Goal: Information Seeking & Learning: Find specific fact

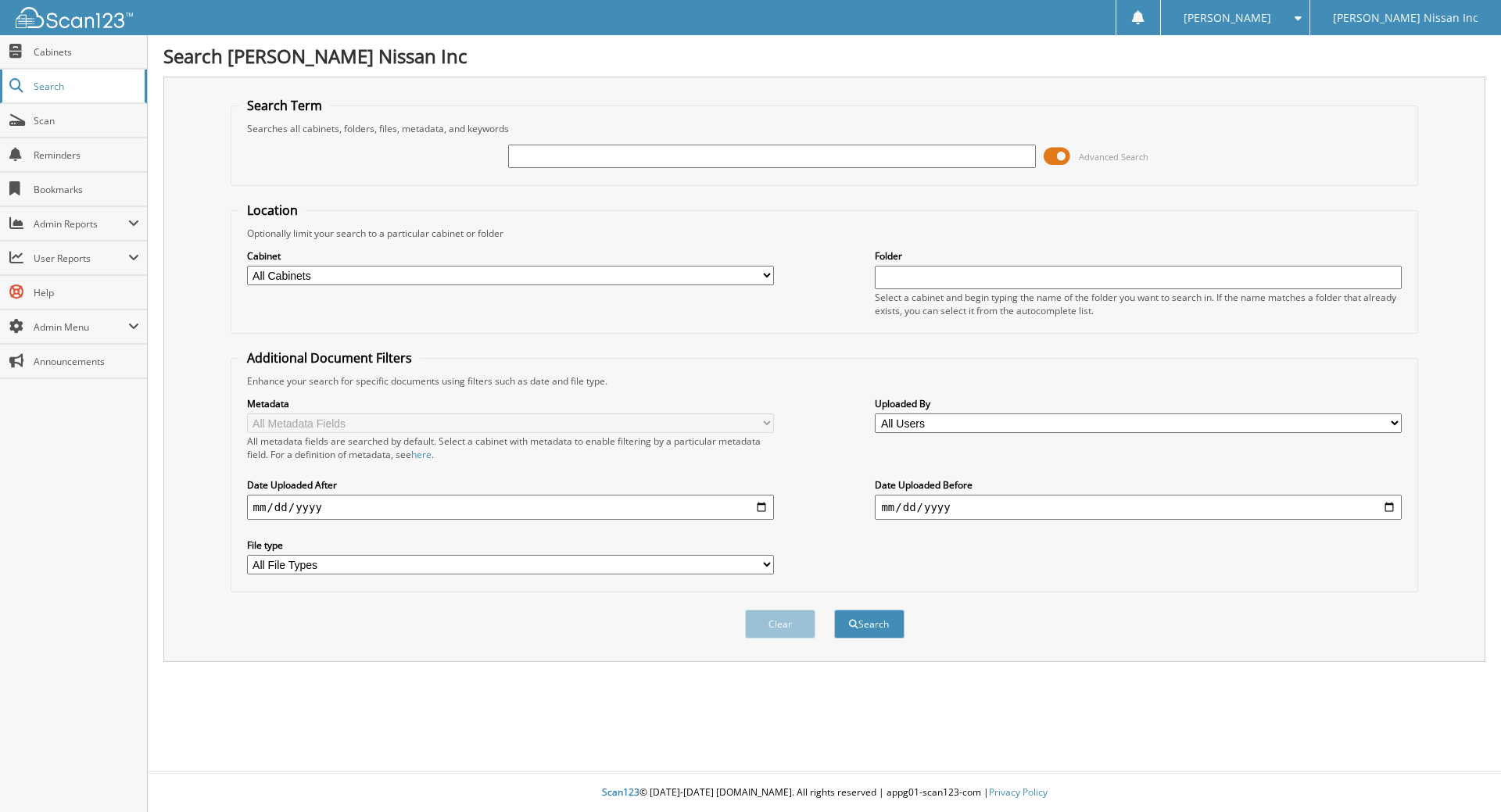
click at [26, 81] on link "Search" at bounding box center [73, 86] width 147 height 33
click at [580, 155] on input "text" at bounding box center [772, 156] width 527 height 24
type input "SY341248"
click at [834, 610] on button "Search" at bounding box center [869, 624] width 71 height 29
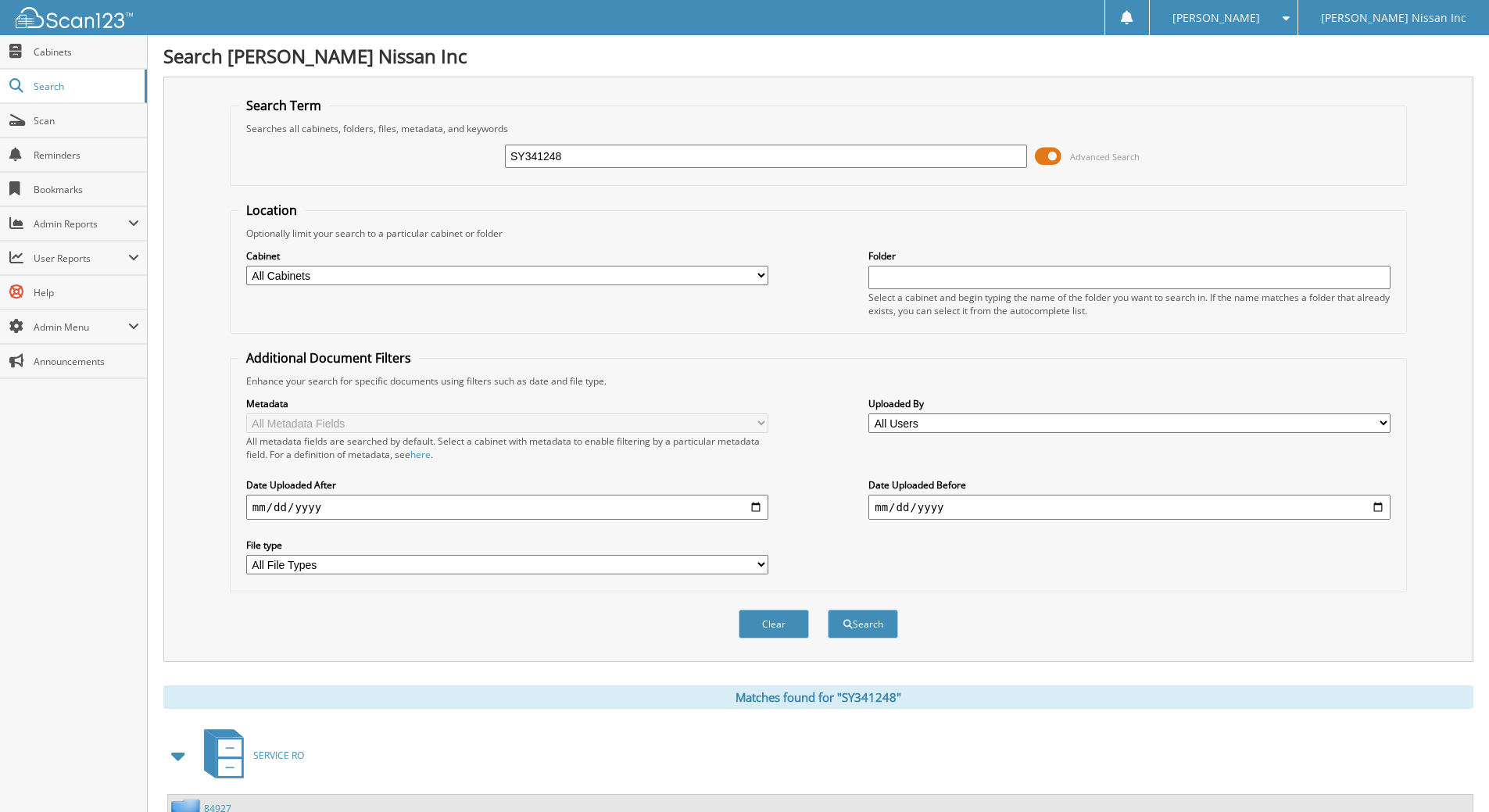
scroll to position [0, 16212]
type input "..."
click at [524, 183] on fieldset "Search Term Searches all cabinets, folders, files, metadata, and keywords SY341…" at bounding box center [818, 141] width 1177 height 89
click at [536, 161] on input "SY341248" at bounding box center [766, 156] width 522 height 24
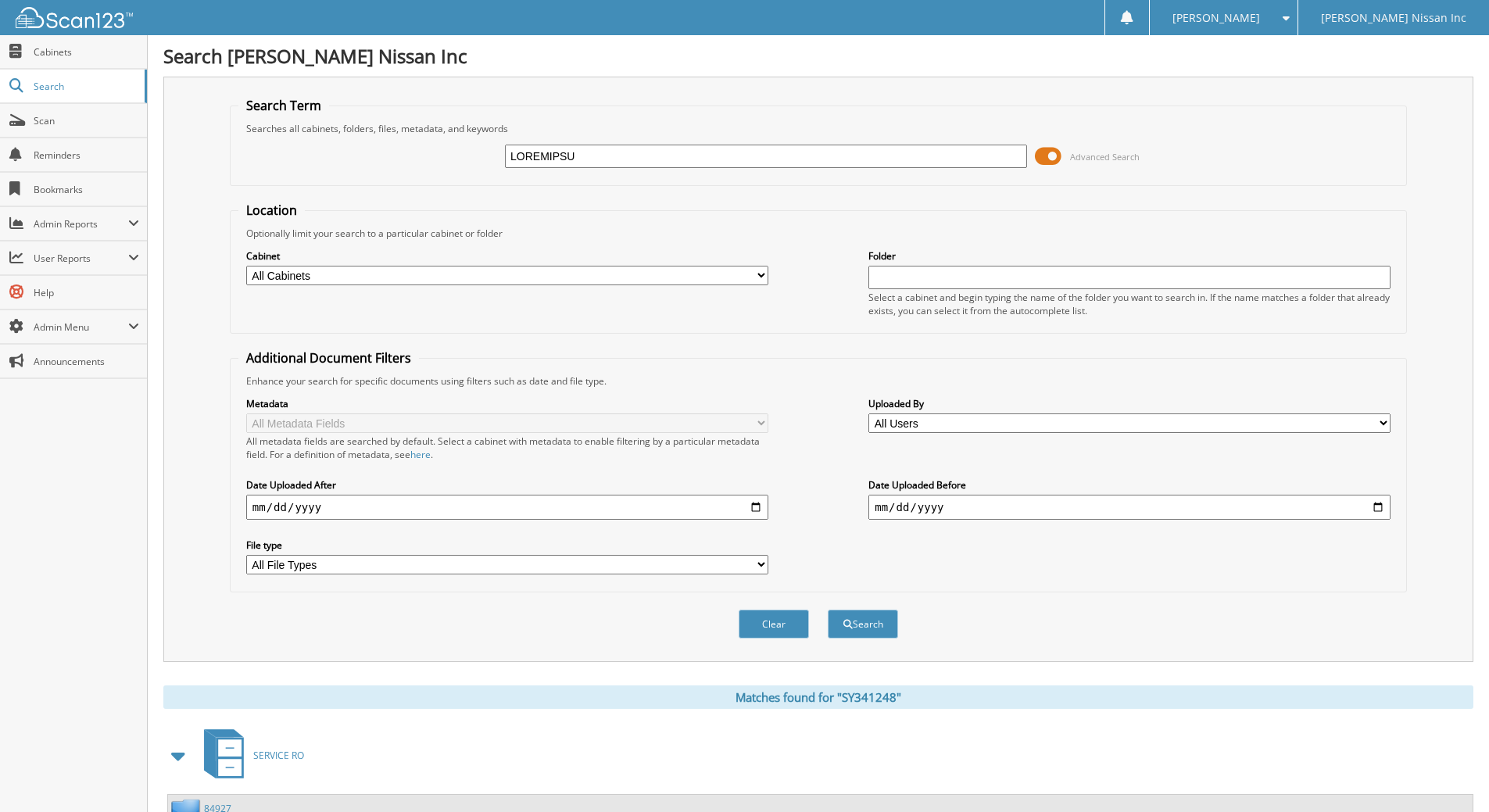
type input "[PERSON_NAME] ..."
click at [827, 610] on button "Search" at bounding box center [862, 624] width 71 height 29
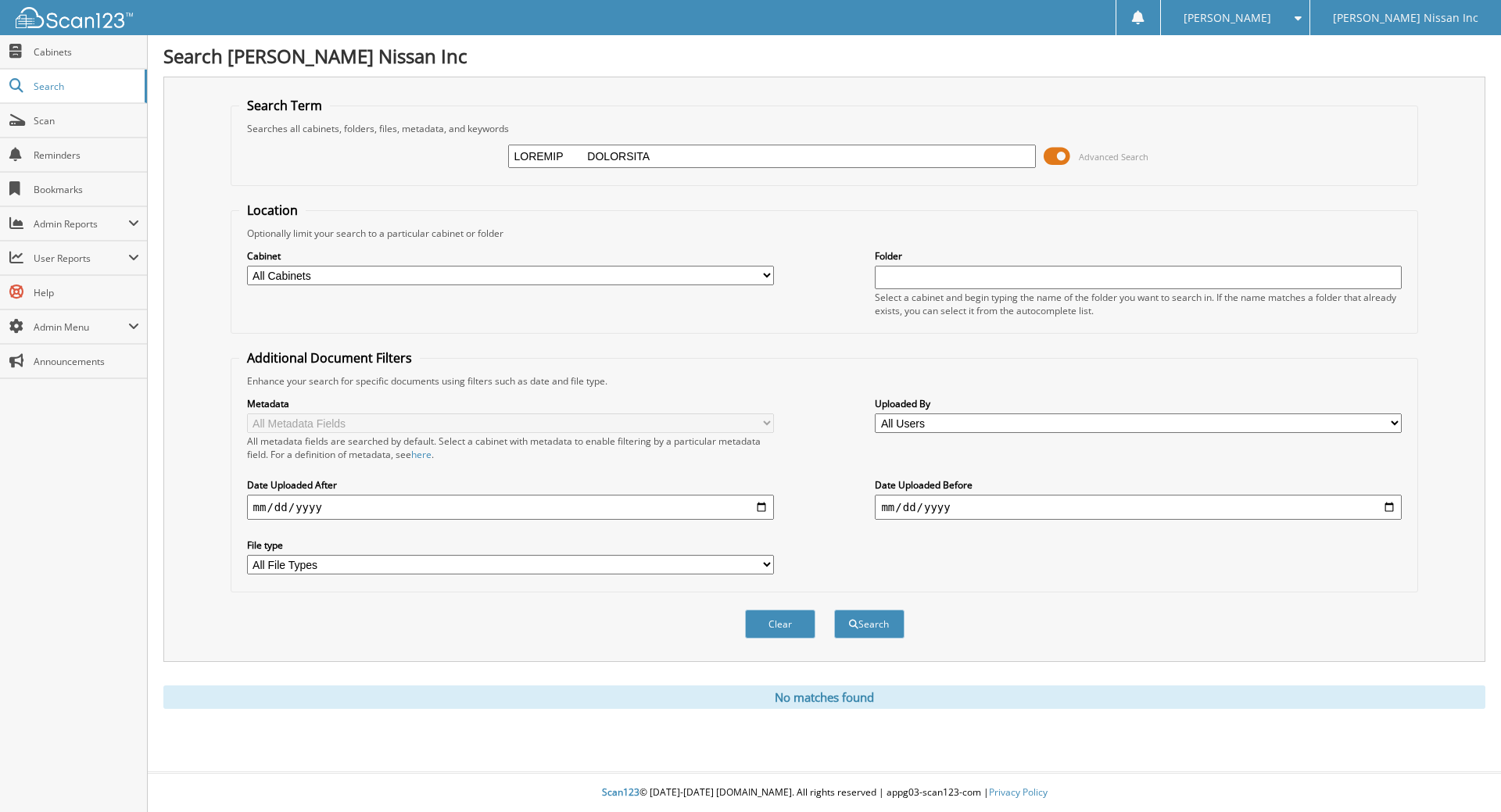
click at [592, 157] on input "text" at bounding box center [772, 156] width 527 height 24
type input "[PERSON_NAME] ..."
click at [834, 610] on button "Search" at bounding box center [869, 624] width 71 height 29
click at [609, 155] on input "text" at bounding box center [772, 156] width 527 height 24
type input "LASANGA RICHARDSON ..."
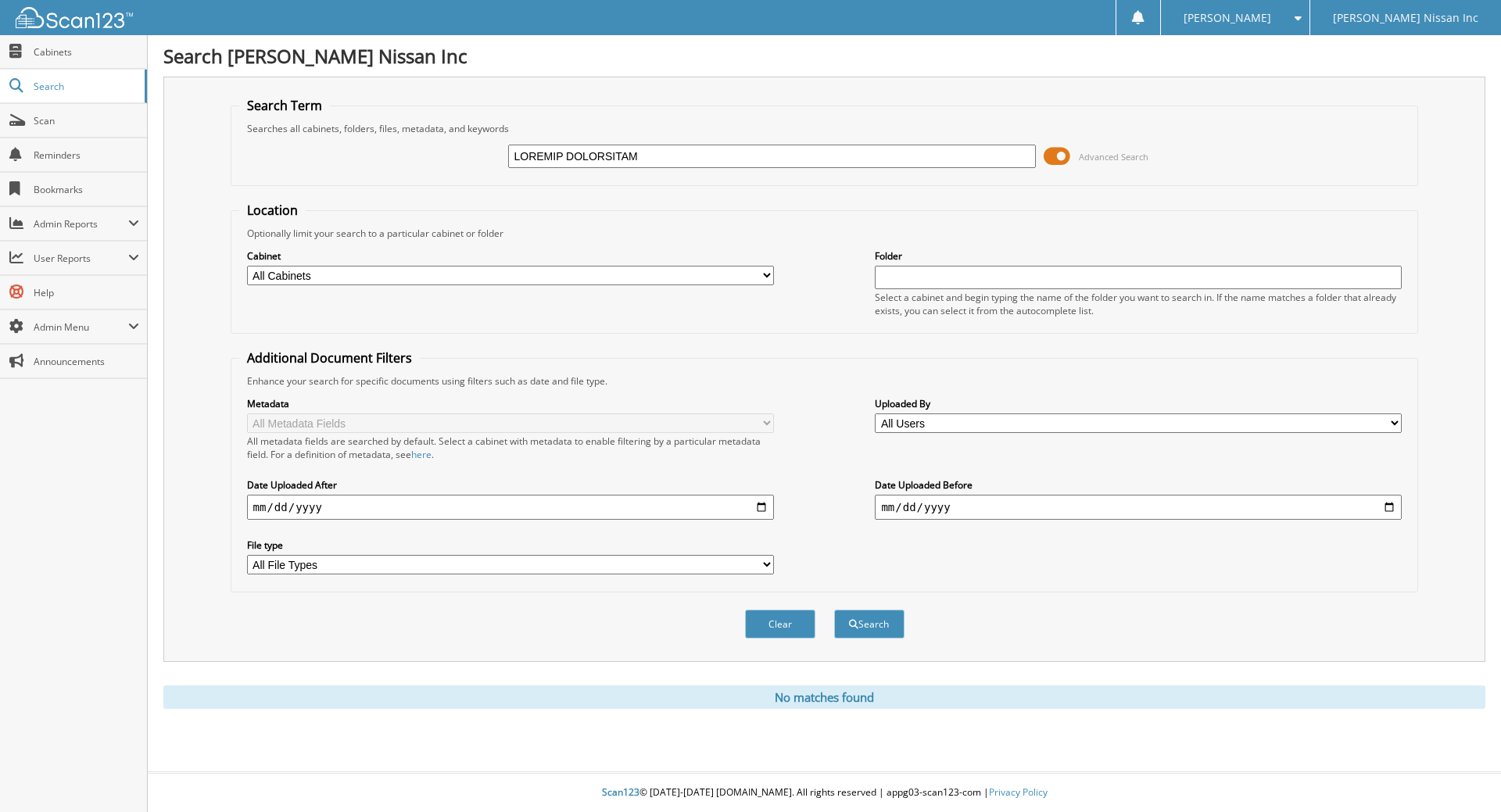
click at [834, 610] on button "Search" at bounding box center [869, 624] width 71 height 29
drag, startPoint x: 661, startPoint y: 148, endPoint x: 0, endPoint y: 116, distance: 661.8
click at [0, 119] on body "Lydia G. Settings Logout Mitchell Nissan Inc Close Cabinets Search Scan" at bounding box center [750, 406] width 1501 height 812
type input "N25322 ..."
click at [834, 610] on button "Search" at bounding box center [869, 624] width 71 height 29
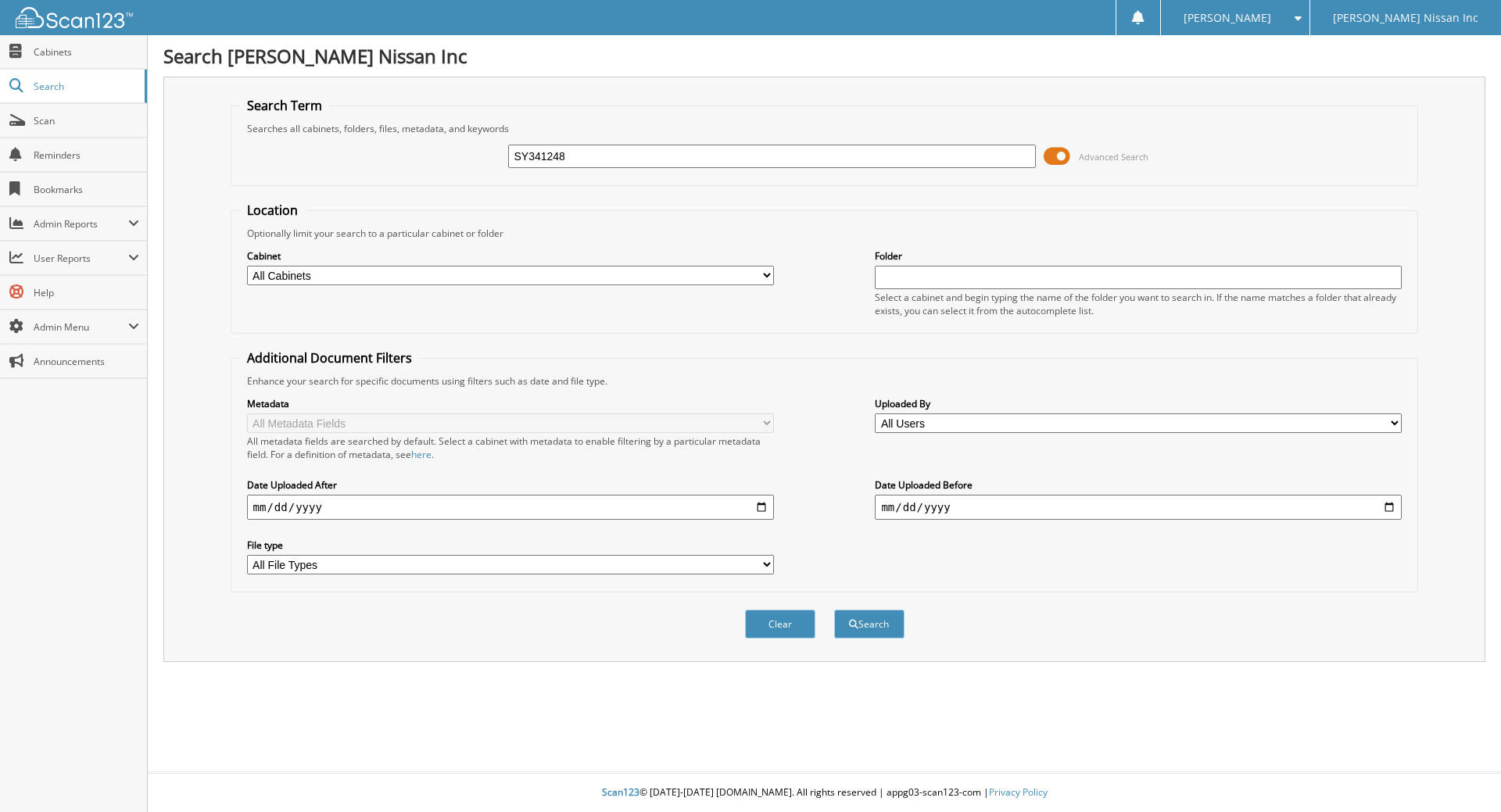
type input "SY341248"
click at [834, 610] on button "Search" at bounding box center [869, 624] width 71 height 29
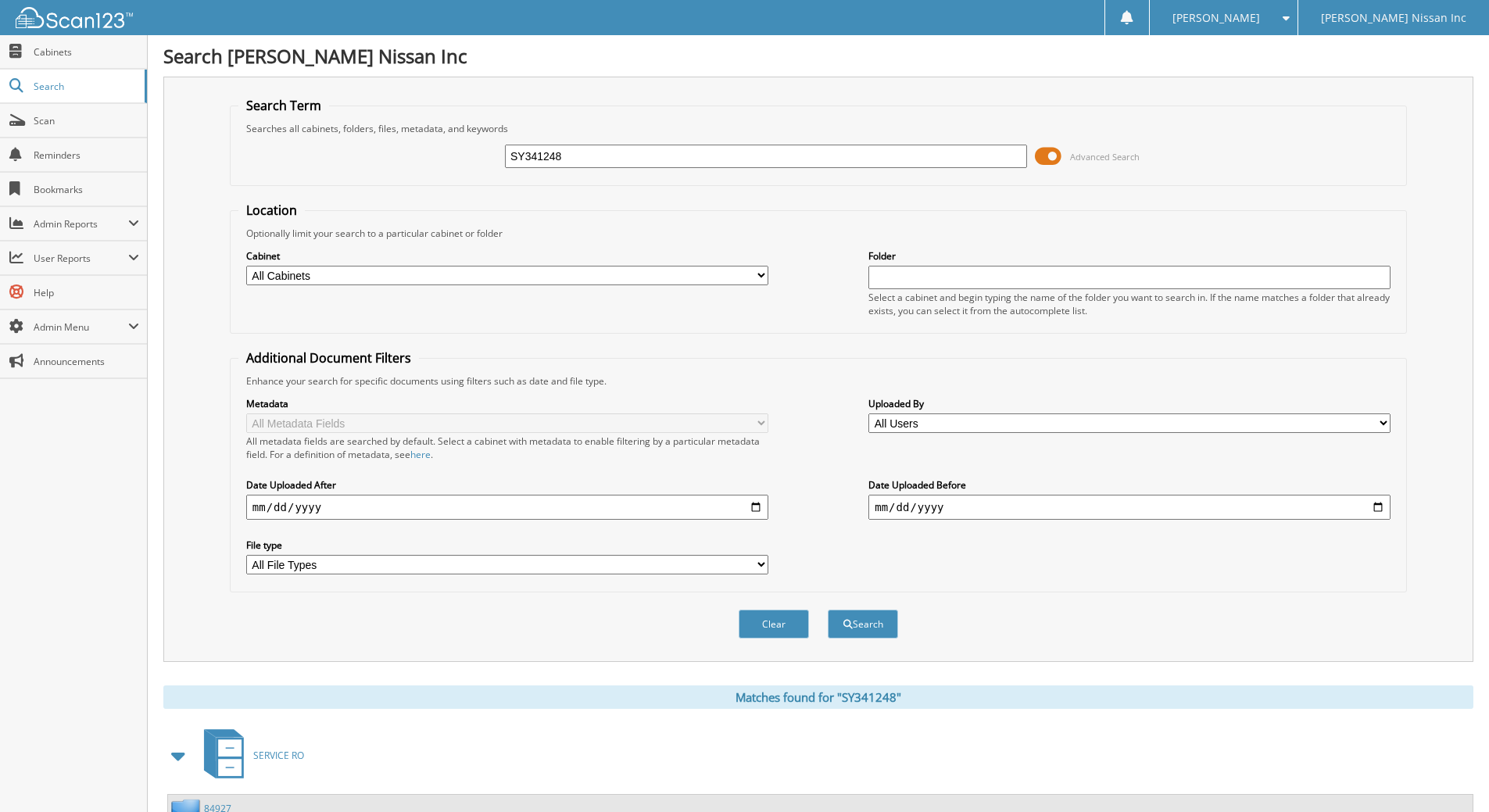
click at [600, 152] on input "SY341248" at bounding box center [766, 156] width 522 height 24
type input "S"
type input "N25322"
click at [827, 610] on button "Search" at bounding box center [862, 624] width 71 height 29
drag, startPoint x: 581, startPoint y: 161, endPoint x: 0, endPoint y: 213, distance: 583.3
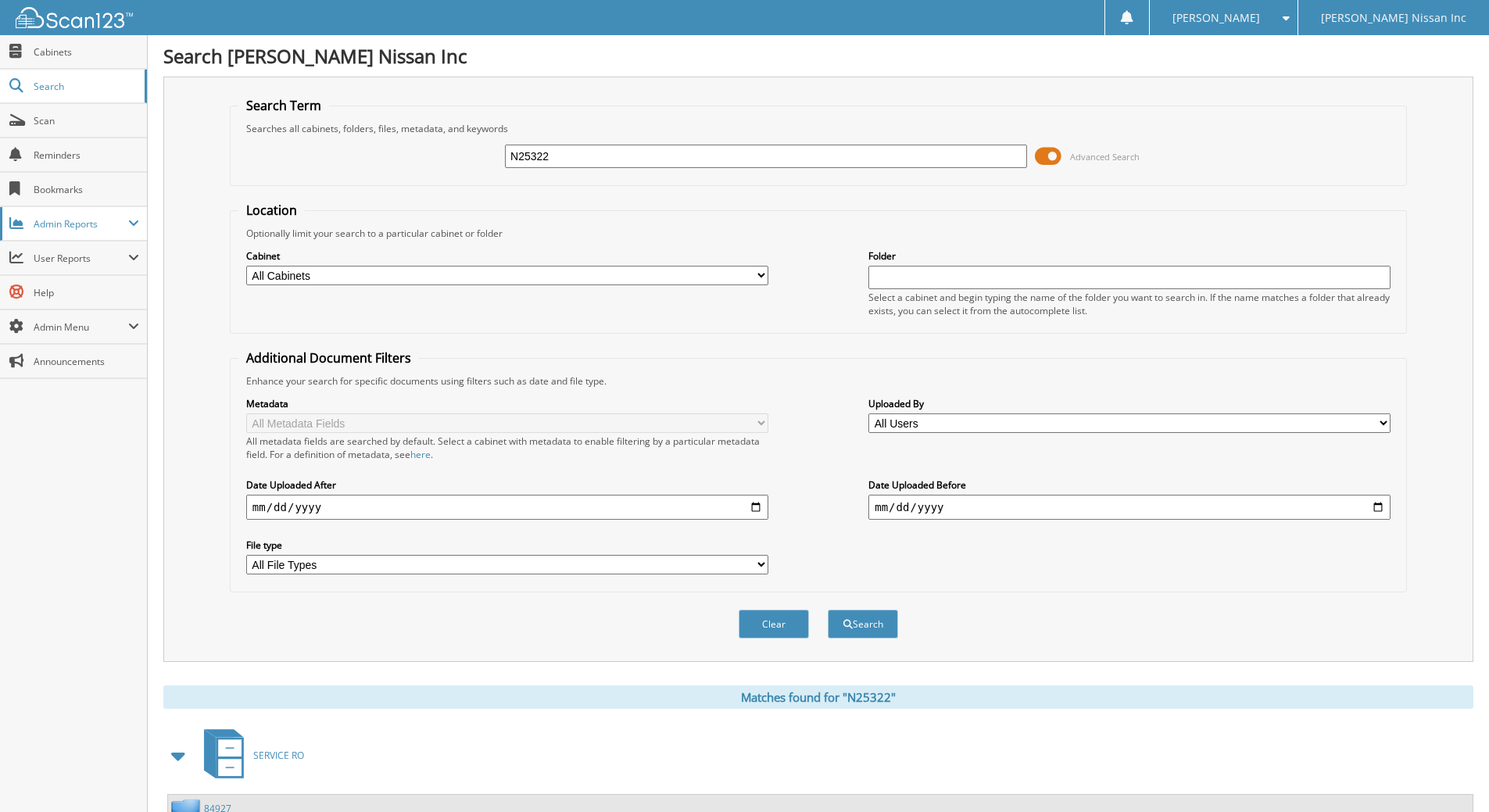
click at [0, 214] on body "[PERSON_NAME] Settings Logout [PERSON_NAME] Nissan Inc Close Cabinets Search Sc…" at bounding box center [744, 480] width 1489 height 960
type input "RICHARSON"
click at [827, 610] on button "Search" at bounding box center [862, 624] width 71 height 29
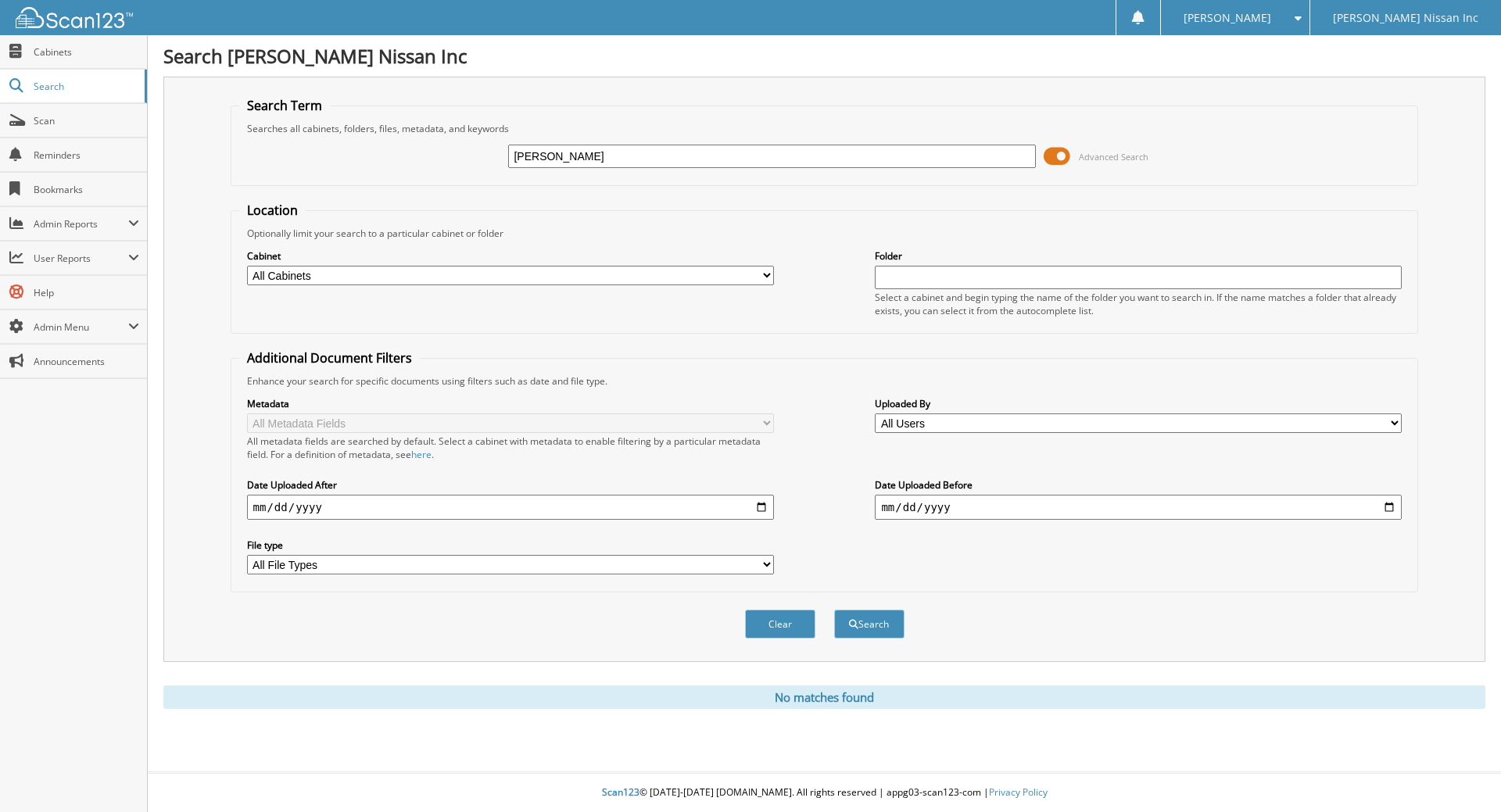
click at [648, 231] on div "Optionally limit your search to a particular cabinet or folder" at bounding box center [824, 233] width 1172 height 13
